Goal: Information Seeking & Learning: Learn about a topic

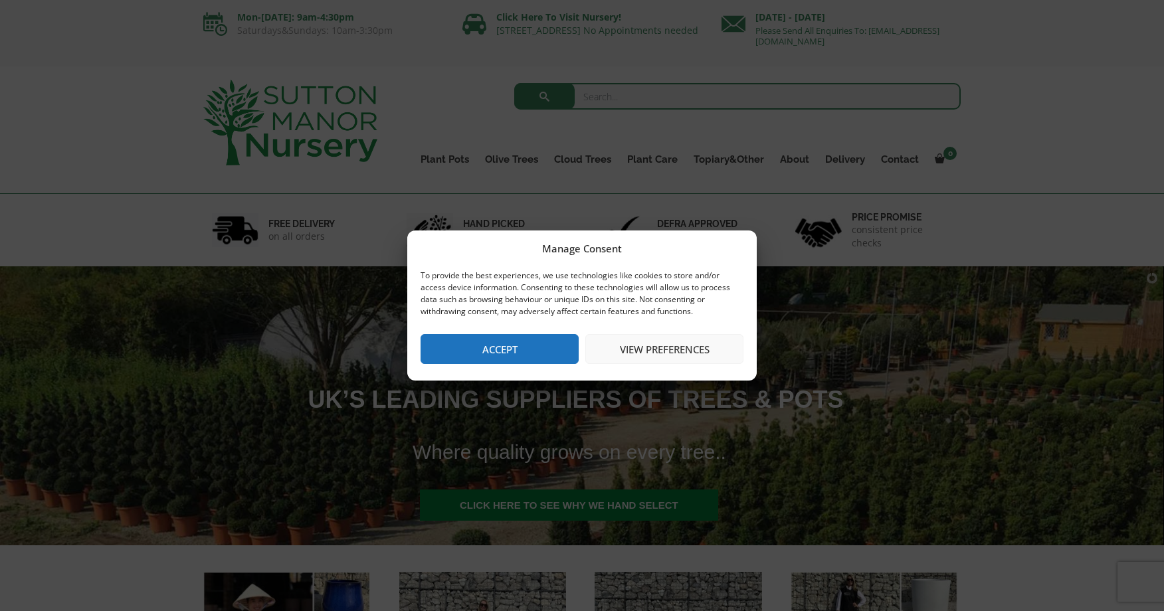
click at [503, 344] on button "Accept" at bounding box center [499, 349] width 158 height 30
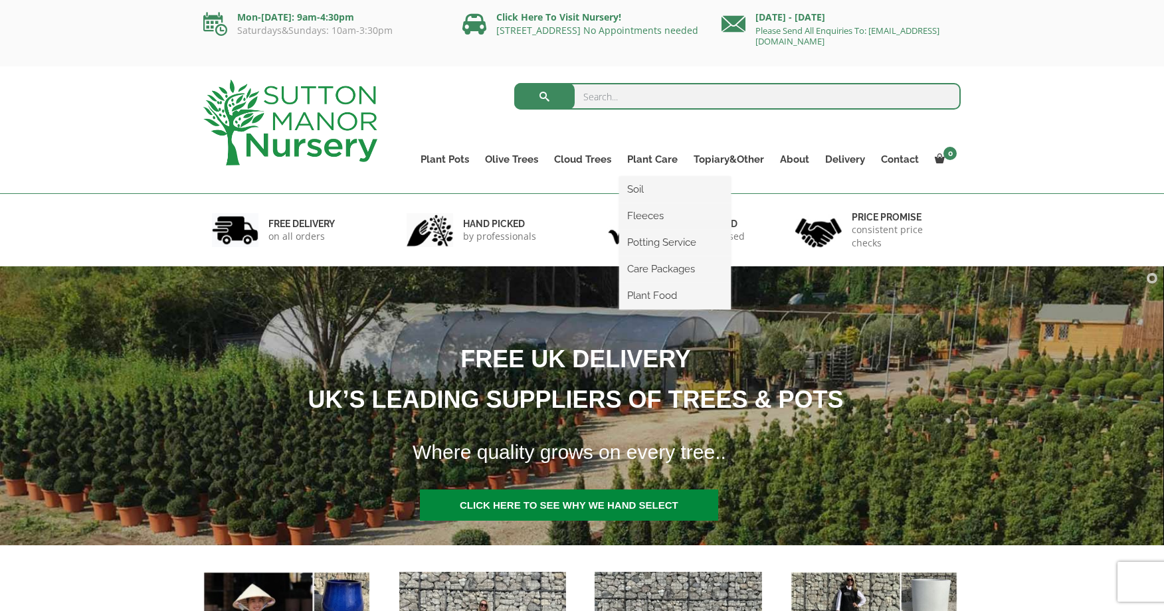
click at [660, 177] on ul "Soil Fleeces Potting Service Care Packages Plant Food" at bounding box center [675, 243] width 112 height 133
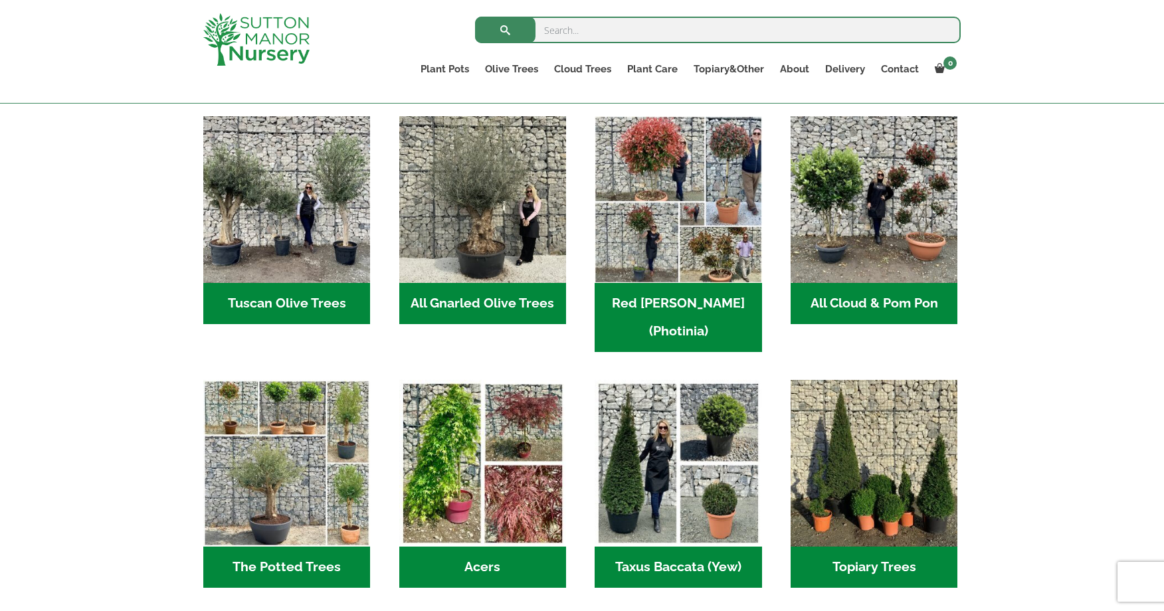
scroll to position [664, 0]
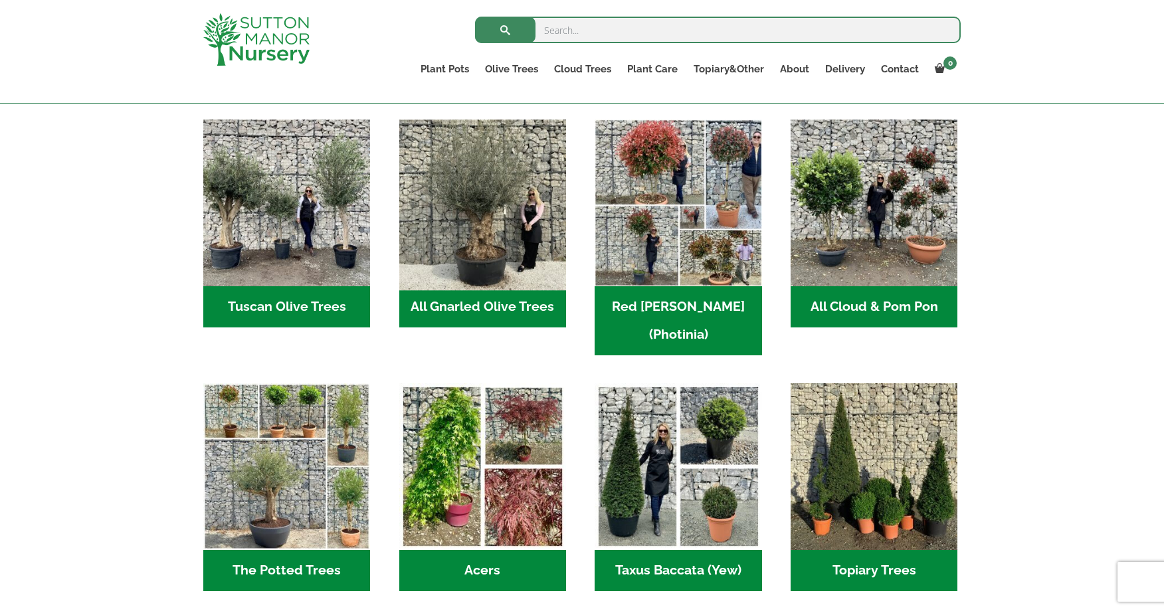
click at [521, 229] on img "Visit product category All Gnarled Olive Trees" at bounding box center [482, 203] width 175 height 175
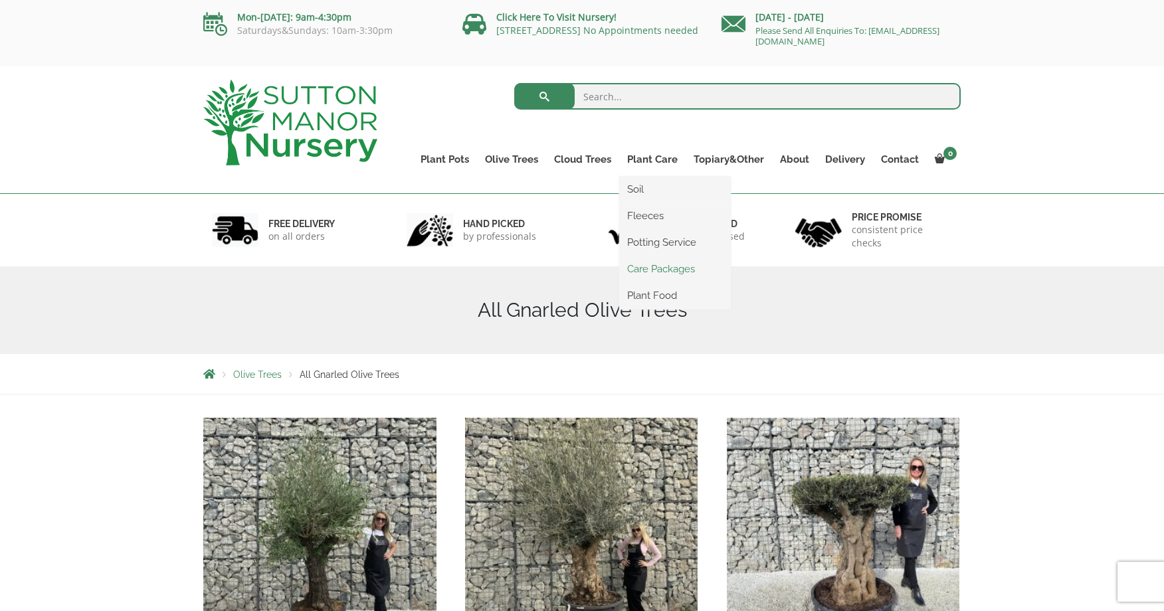
click at [653, 268] on link "Care Packages" at bounding box center [675, 269] width 112 height 20
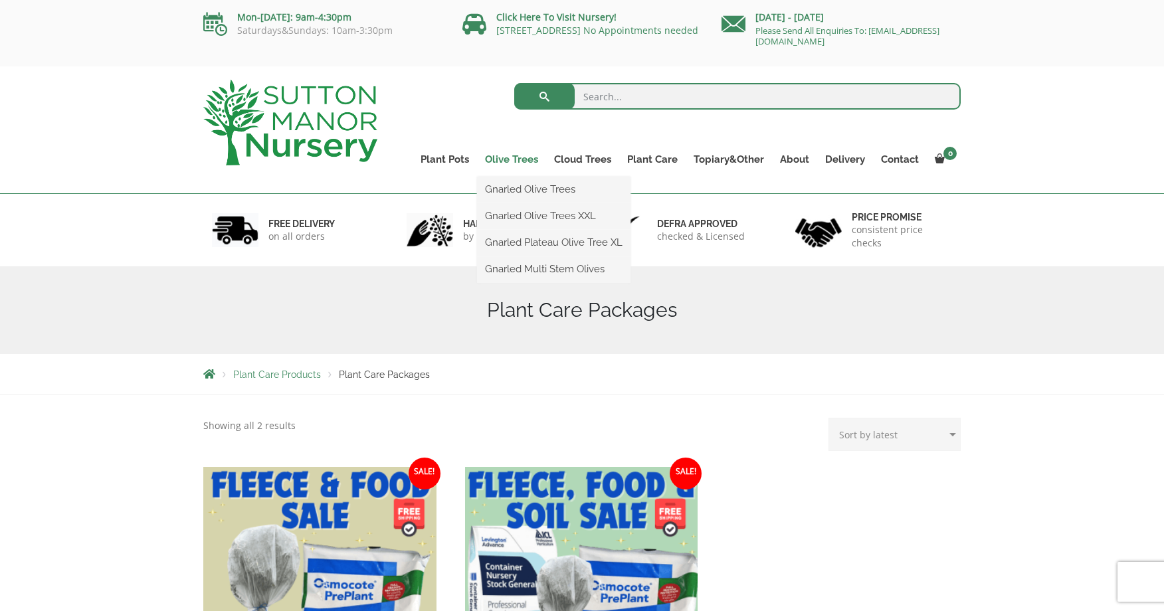
click at [531, 159] on link "Olive Trees" at bounding box center [511, 159] width 69 height 19
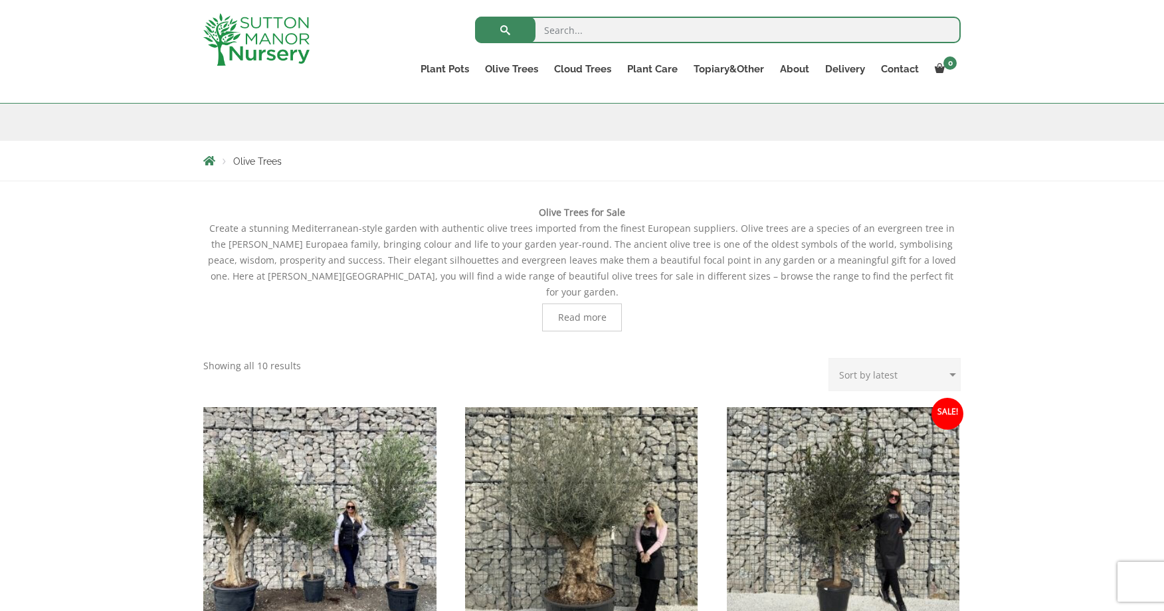
scroll to position [207, 0]
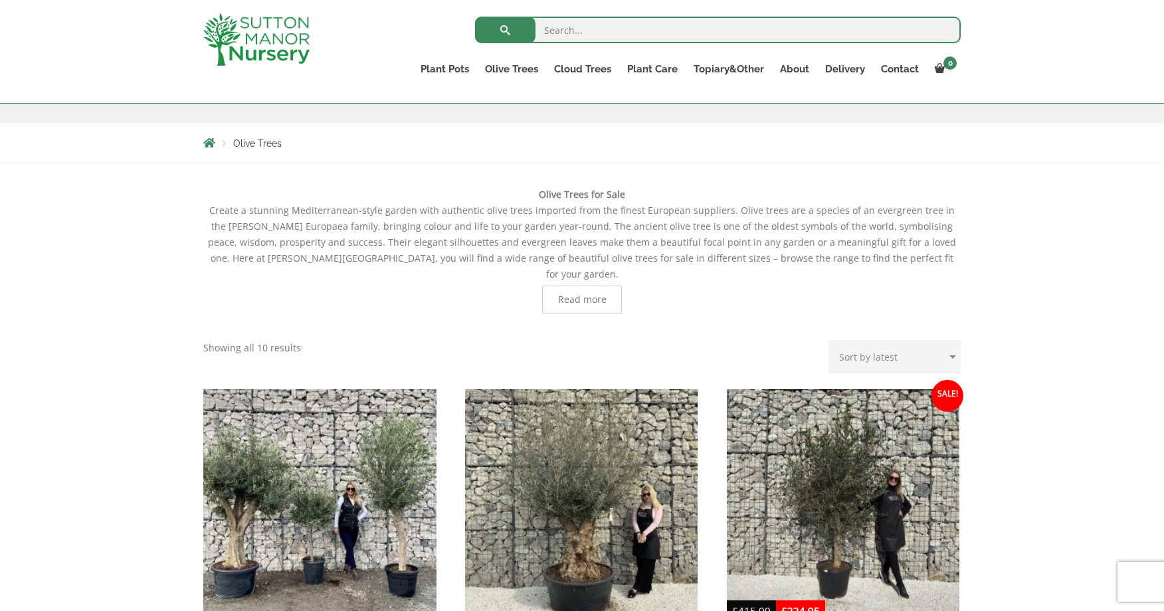
click at [559, 295] on span "Read more" at bounding box center [582, 299] width 48 height 9
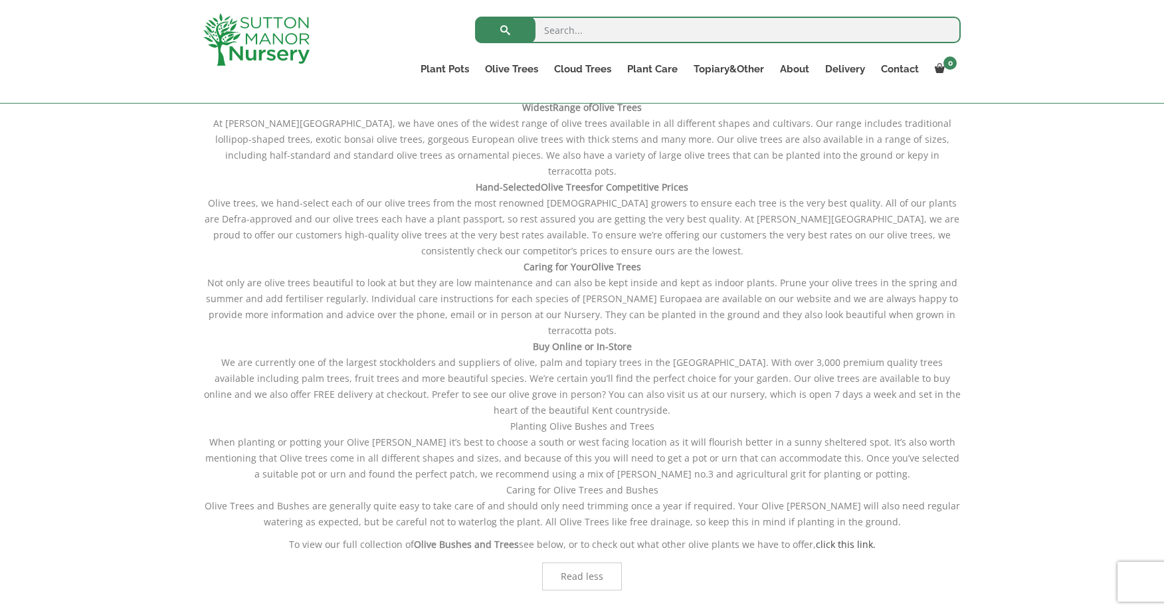
scroll to position [408, 0]
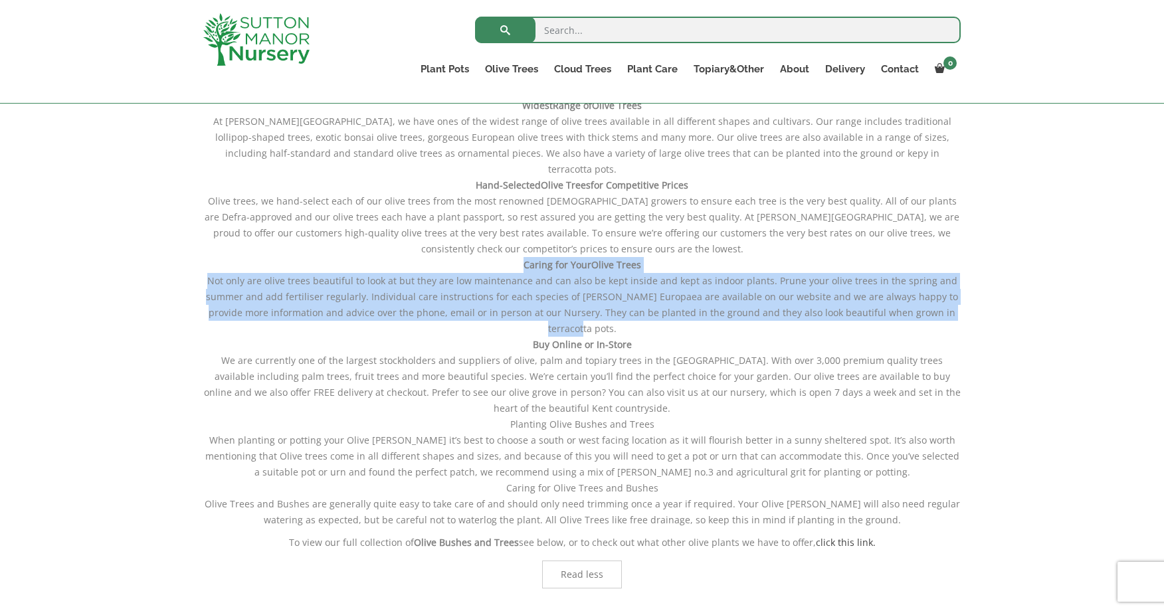
drag, startPoint x: 495, startPoint y: 230, endPoint x: 946, endPoint y: 286, distance: 454.5
click at [946, 286] on div "Widest Range of Olive Trees At [PERSON_NAME][GEOGRAPHIC_DATA], we have ones of …" at bounding box center [581, 316] width 757 height 469
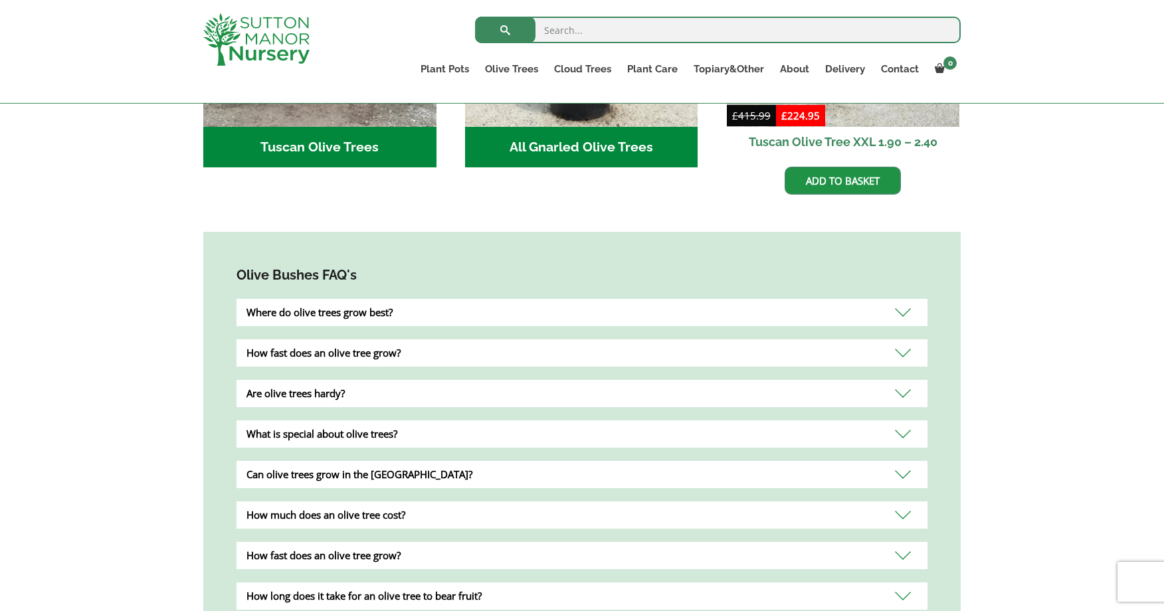
scroll to position [1177, 0]
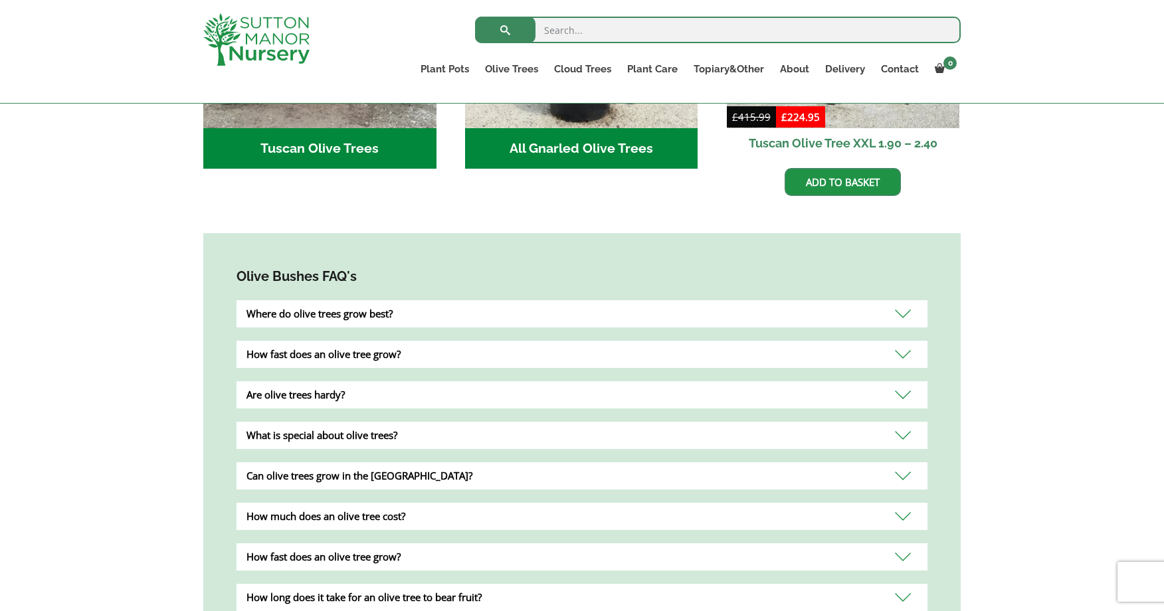
click at [436, 300] on div "Where do olive trees grow best?" at bounding box center [581, 313] width 691 height 27
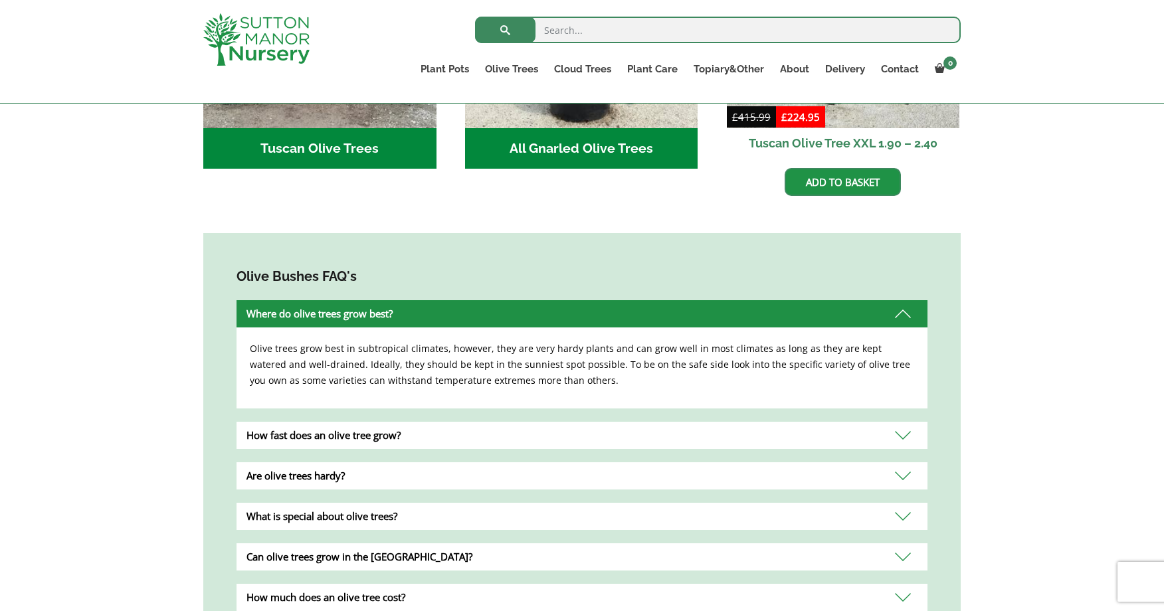
click at [436, 300] on div "Where do olive trees grow best?" at bounding box center [581, 313] width 691 height 27
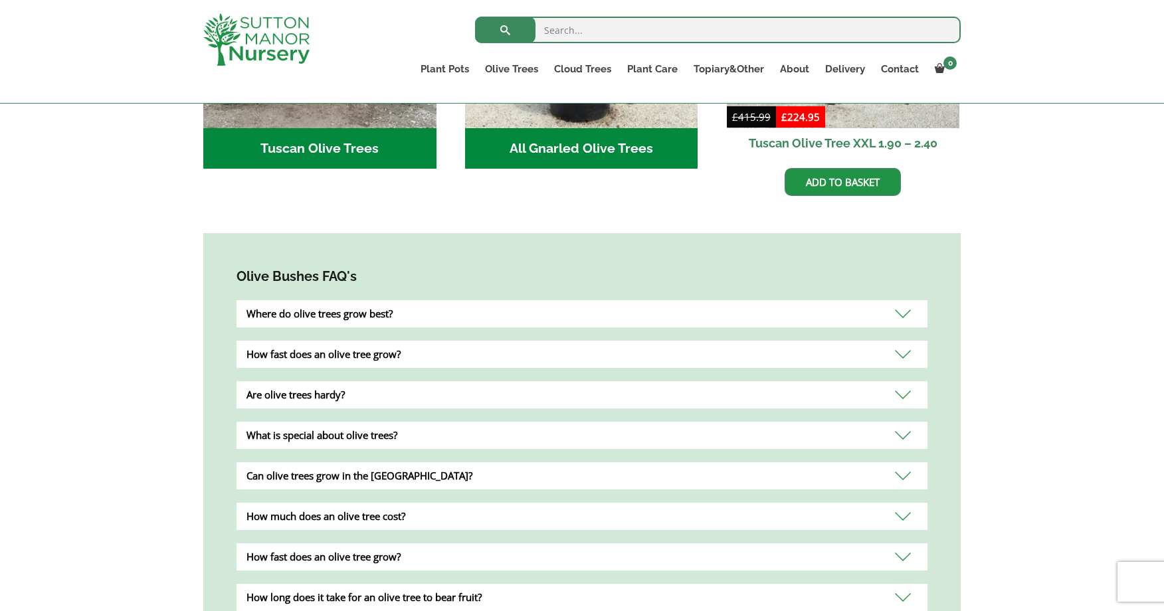
click at [422, 341] on div "How fast does an olive tree grow?" at bounding box center [581, 354] width 691 height 27
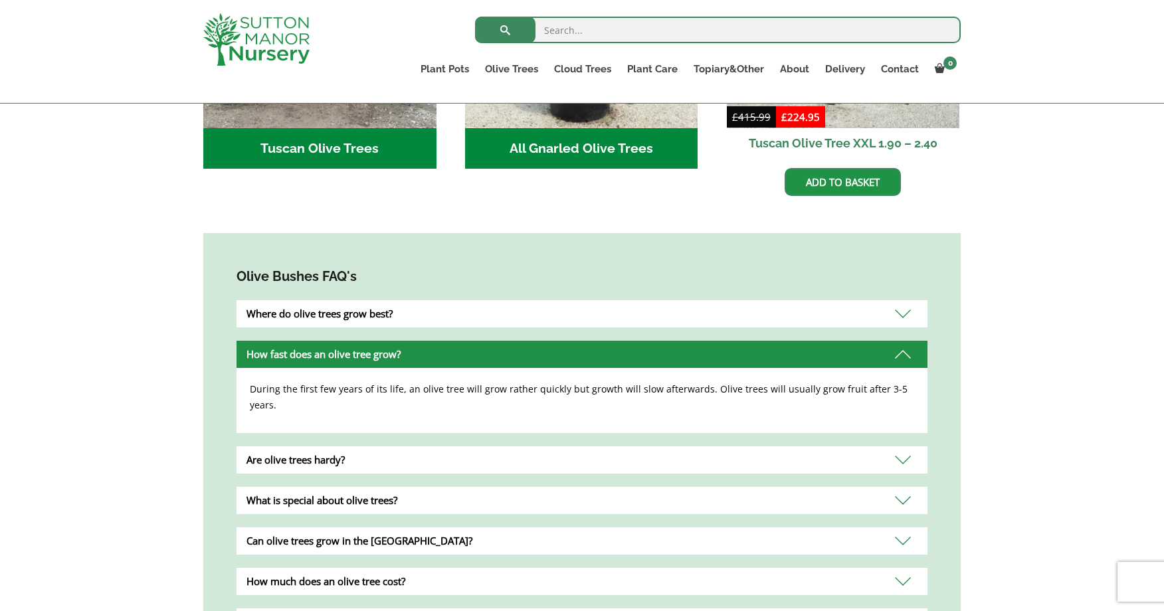
click at [422, 341] on div "How fast does an olive tree grow?" at bounding box center [581, 354] width 691 height 27
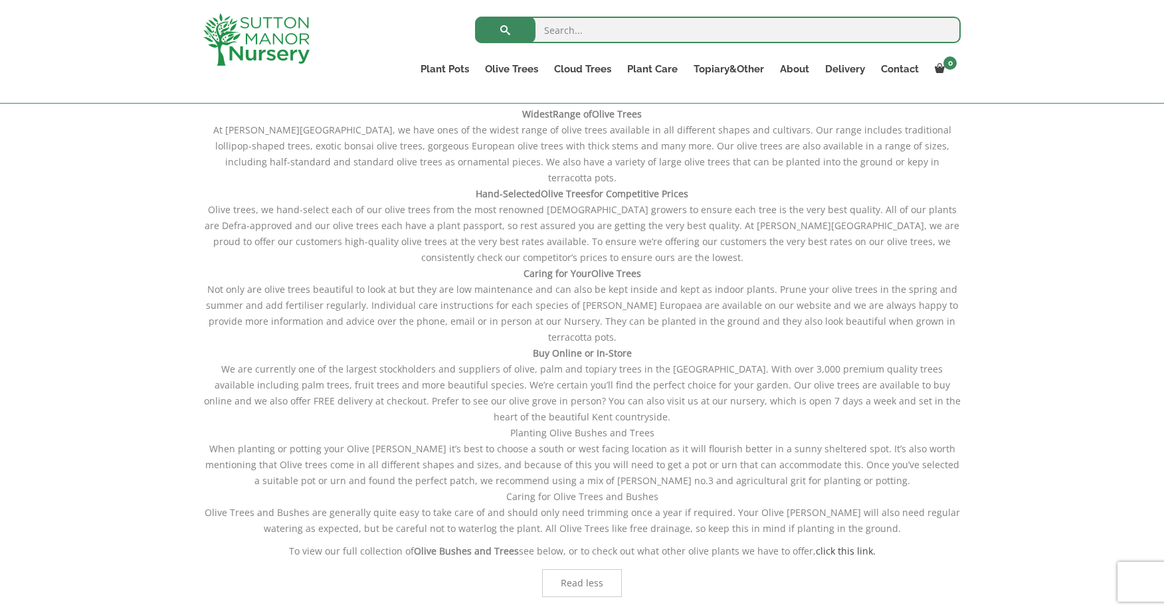
scroll to position [391, 0]
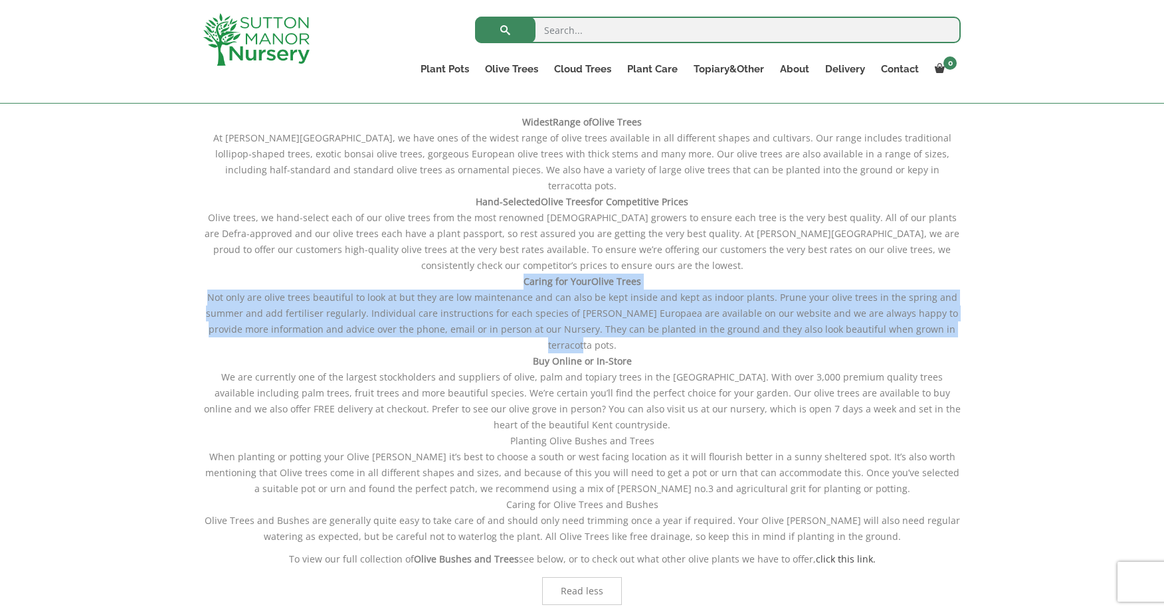
drag, startPoint x: 523, startPoint y: 242, endPoint x: 964, endPoint y: 302, distance: 444.4
copy div "Caring for Your Olive Trees Not only are olive trees beautiful to look at but t…"
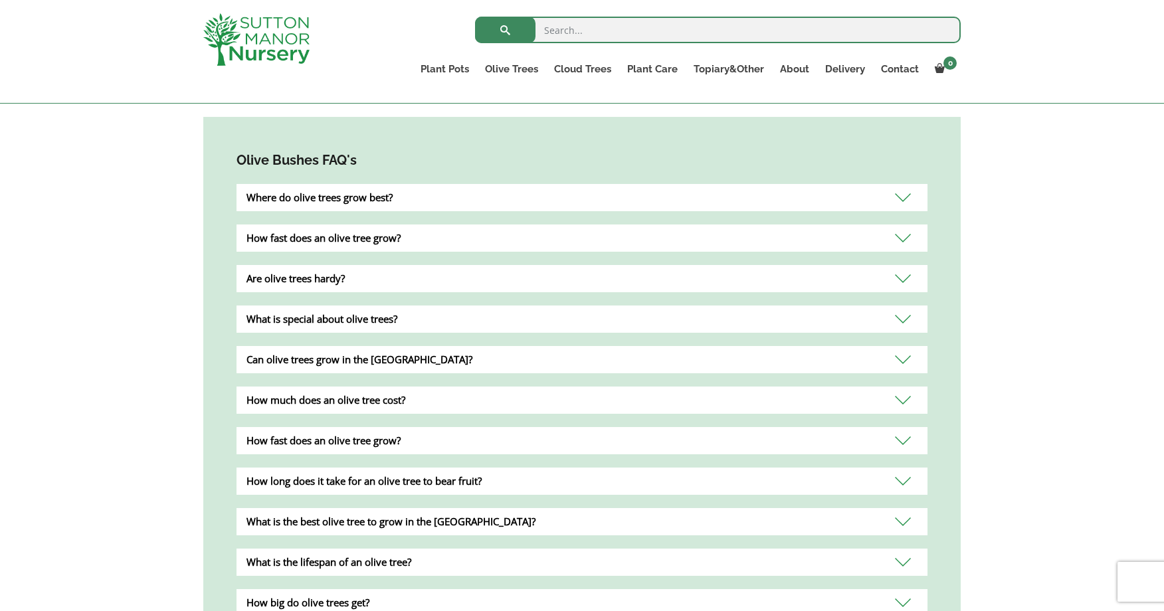
scroll to position [1297, 0]
